Goal: Task Accomplishment & Management: Use online tool/utility

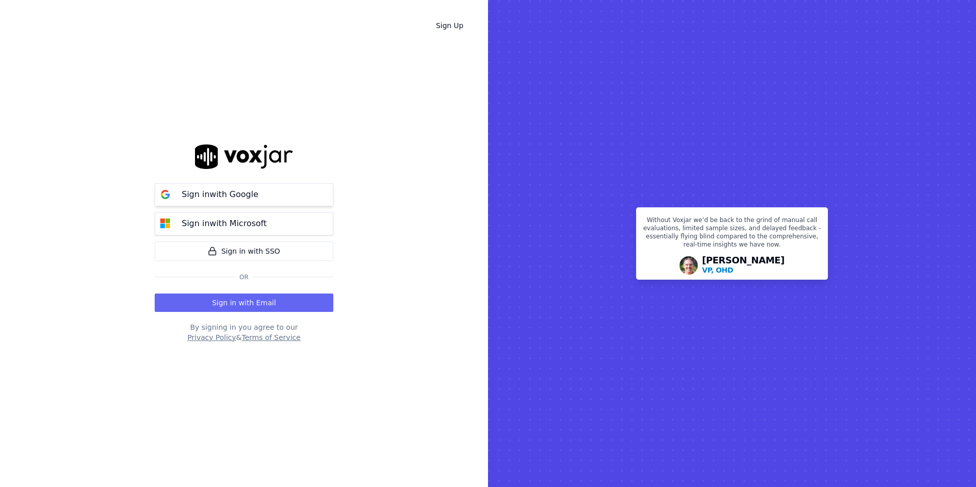
click at [244, 197] on p "Sign in with Google" at bounding box center [220, 194] width 77 height 12
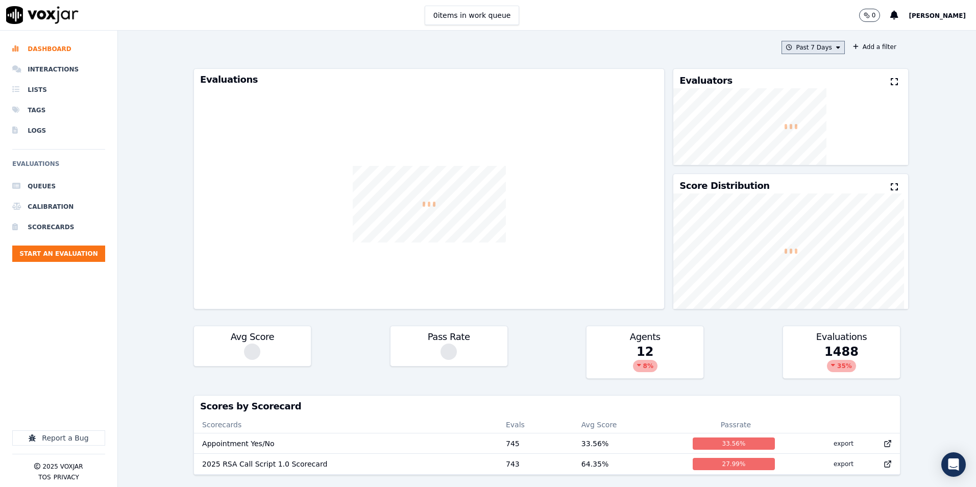
click at [817, 47] on button "Past 7 Days" at bounding box center [813, 47] width 63 height 13
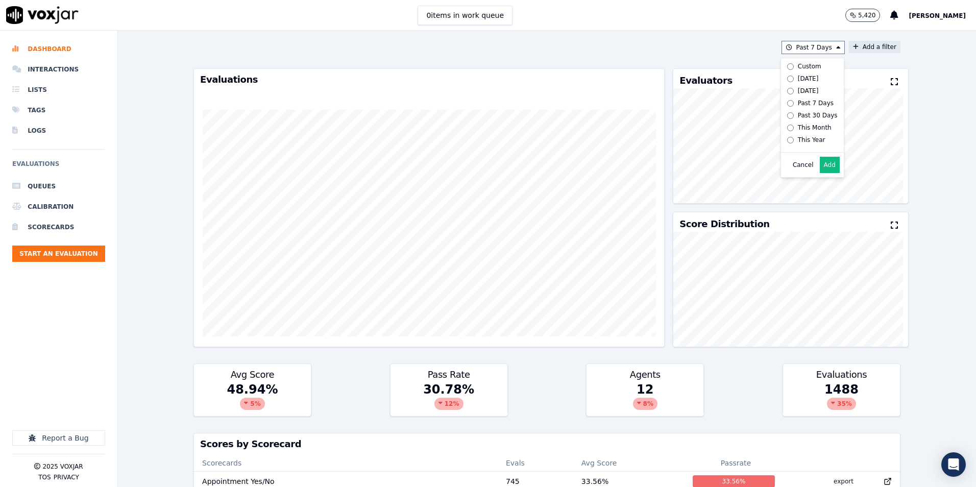
click at [869, 45] on button "Add a filter" at bounding box center [875, 47] width 52 height 12
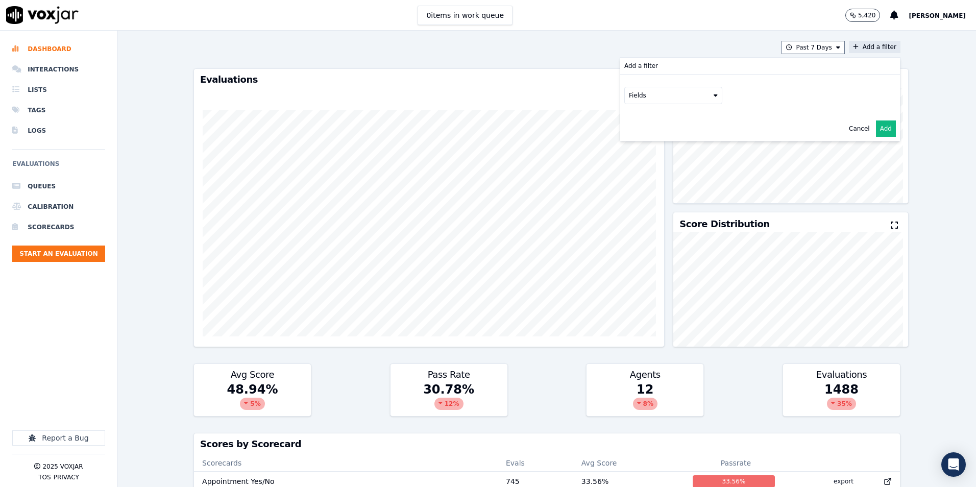
click at [710, 92] on div "Fields" at bounding box center [761, 95] width 272 height 17
click at [704, 93] on button "Fields" at bounding box center [674, 95] width 98 height 17
click at [627, 193] on label "scorecard" at bounding box center [673, 199] width 93 height 12
click at [704, 128] on div "scorecard Fields" at bounding box center [760, 106] width 280 height 63
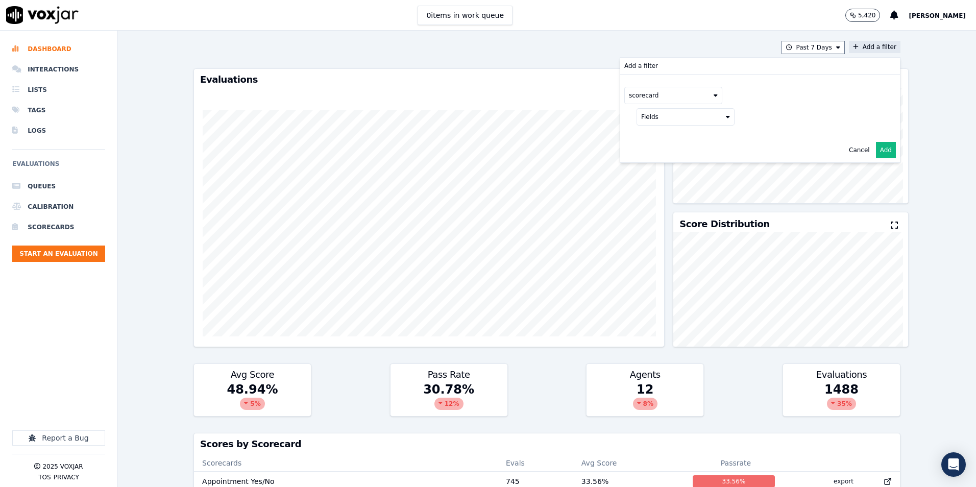
click at [698, 121] on button "Fields" at bounding box center [686, 116] width 98 height 17
click at [654, 132] on div "title" at bounding box center [660, 134] width 12 height 8
click at [780, 115] on button at bounding box center [812, 115] width 147 height 15
click at [744, 153] on label "2025 RSA Call Script 1.0 Scorecard" at bounding box center [813, 152] width 138 height 12
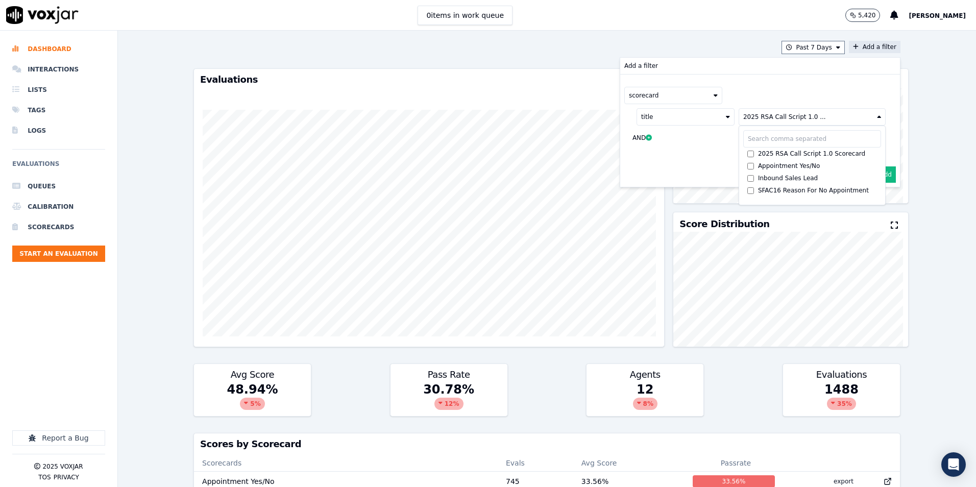
click at [878, 174] on button "Add" at bounding box center [886, 174] width 20 height 16
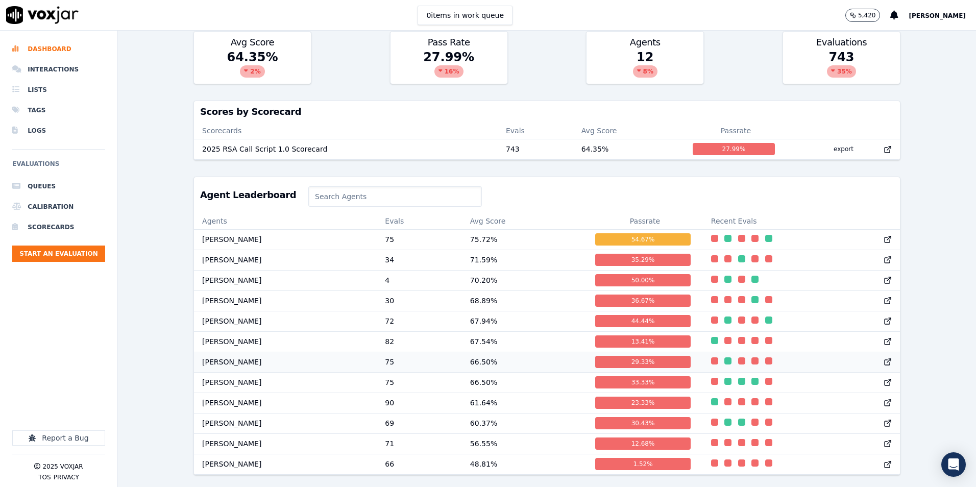
scroll to position [357, 0]
